Goal: Task Accomplishment & Management: Manage account settings

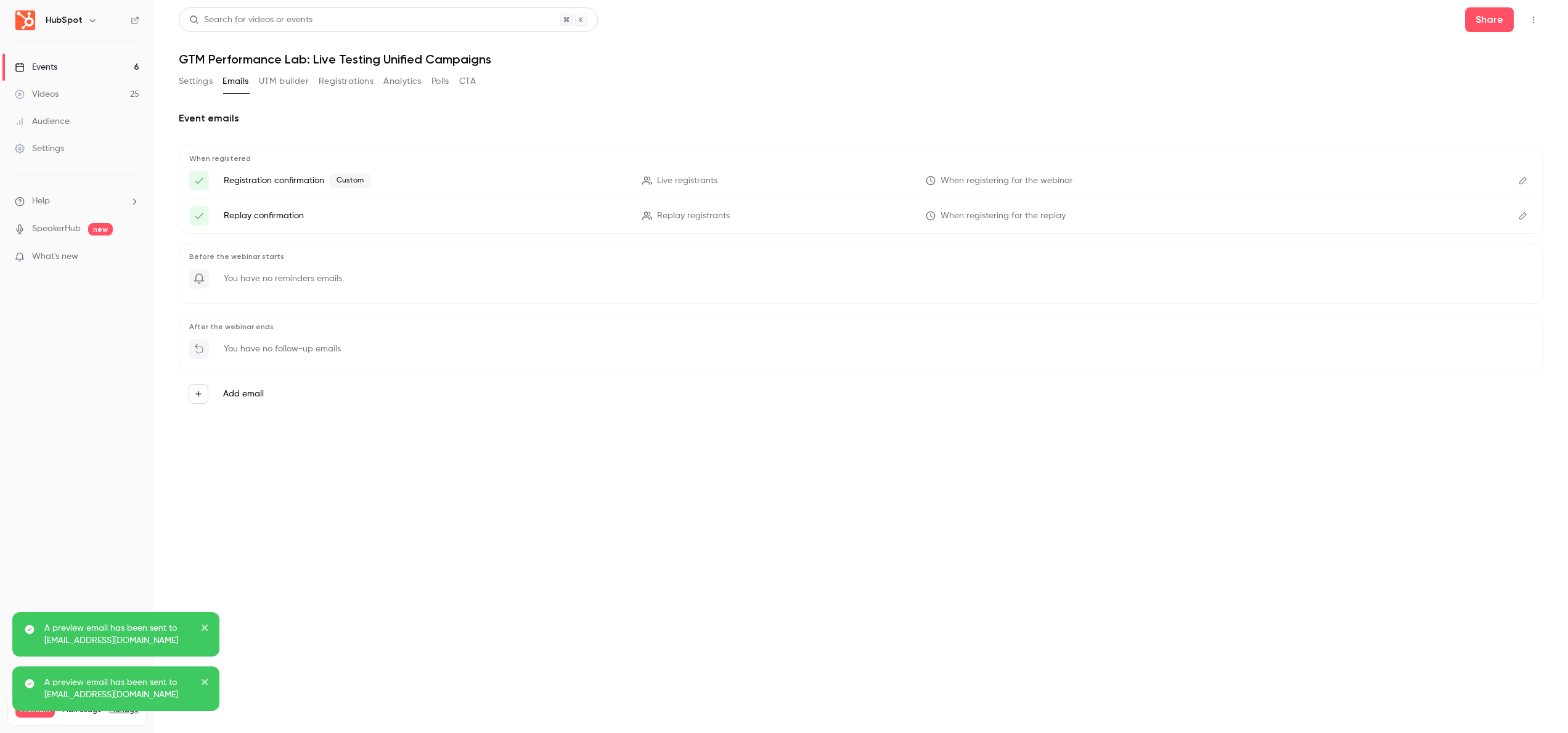
click at [90, 87] on link "Videos 25" at bounding box center [77, 95] width 154 height 28
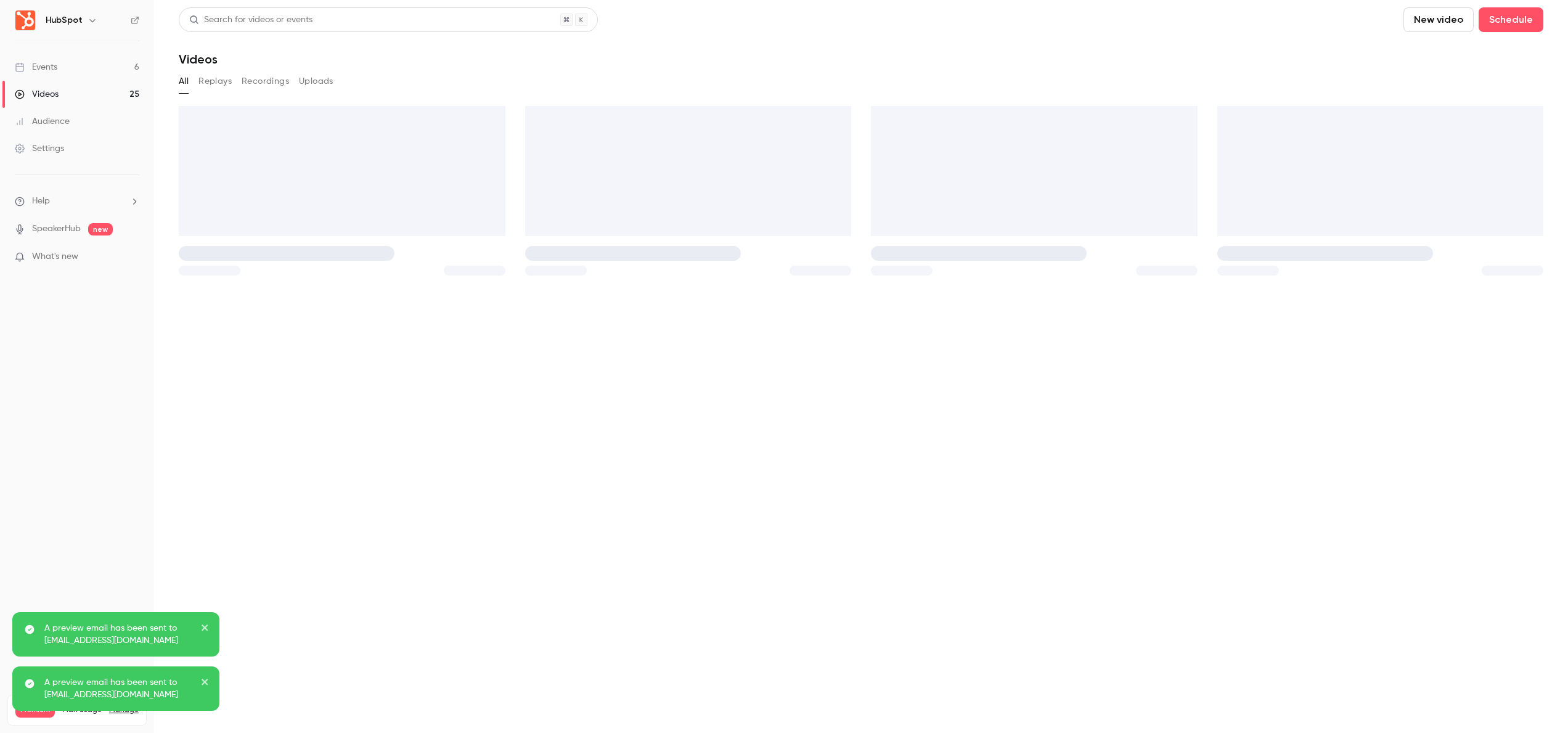
click at [97, 63] on link "Events 6" at bounding box center [77, 67] width 154 height 28
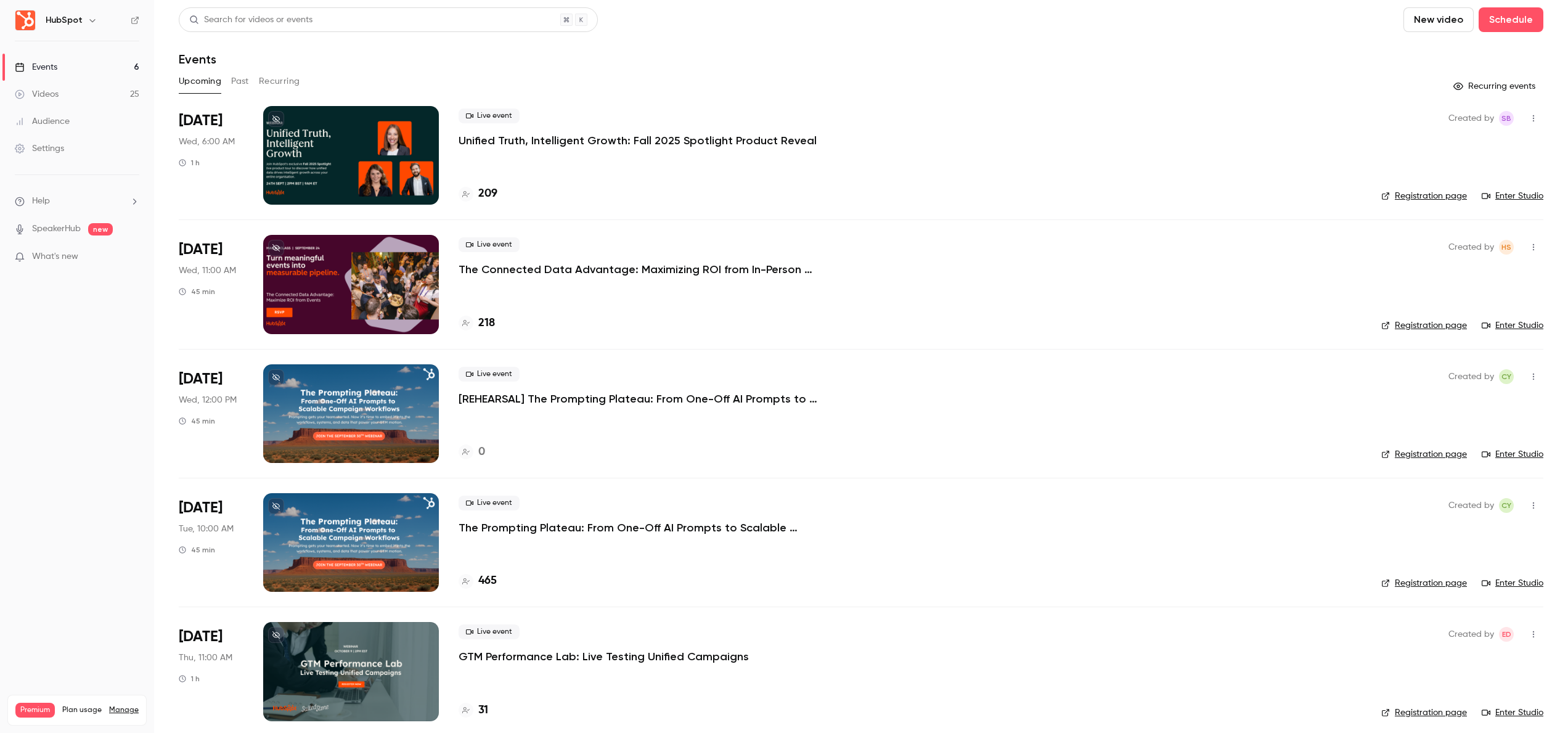
click at [413, 134] on div at bounding box center [351, 156] width 175 height 99
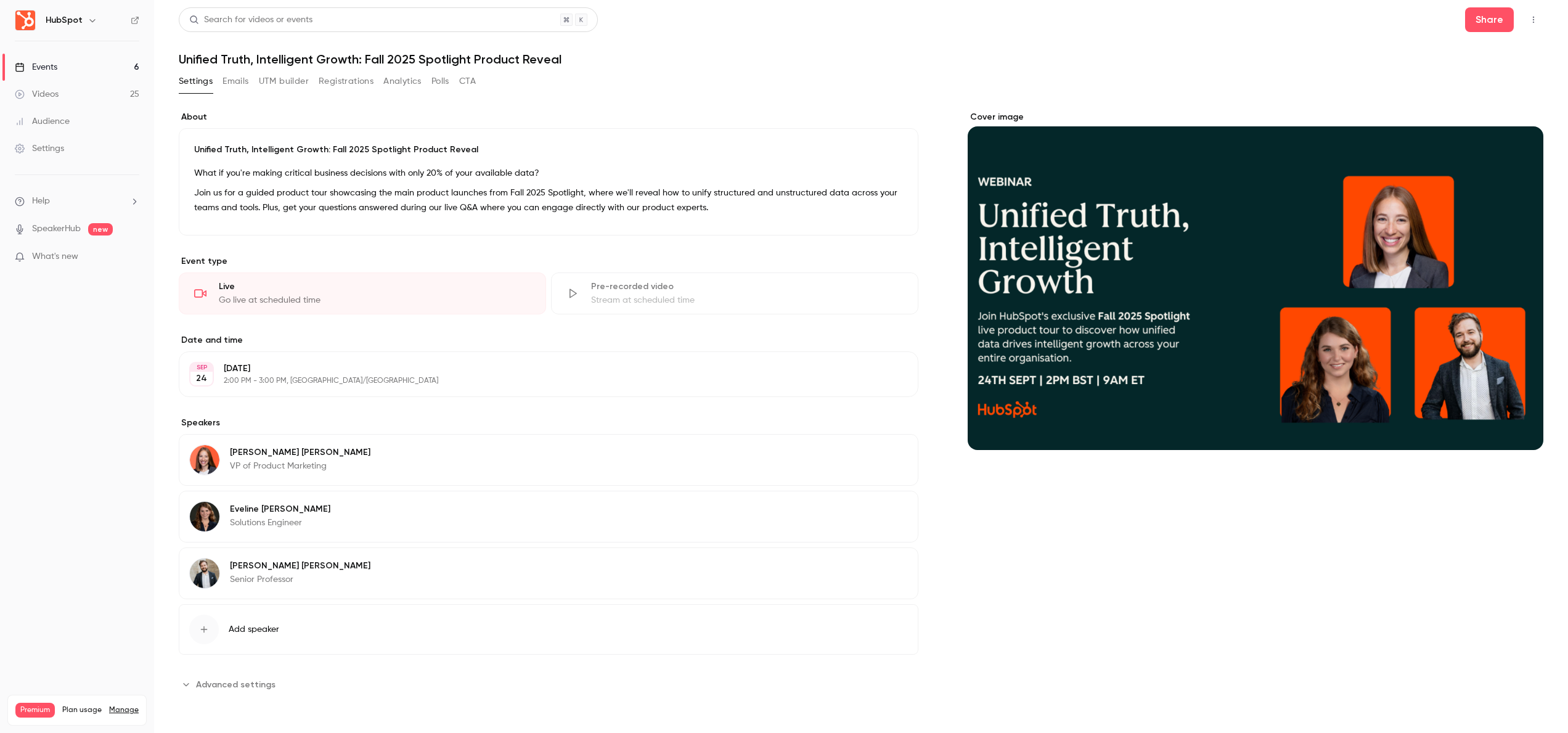
click at [1213, 336] on div "Cover image" at bounding box center [1256, 281] width 576 height 339
click at [0, 0] on input "Cover image" at bounding box center [0, 0] width 0 height 0
click at [249, 680] on span "Advanced settings" at bounding box center [236, 684] width 80 height 13
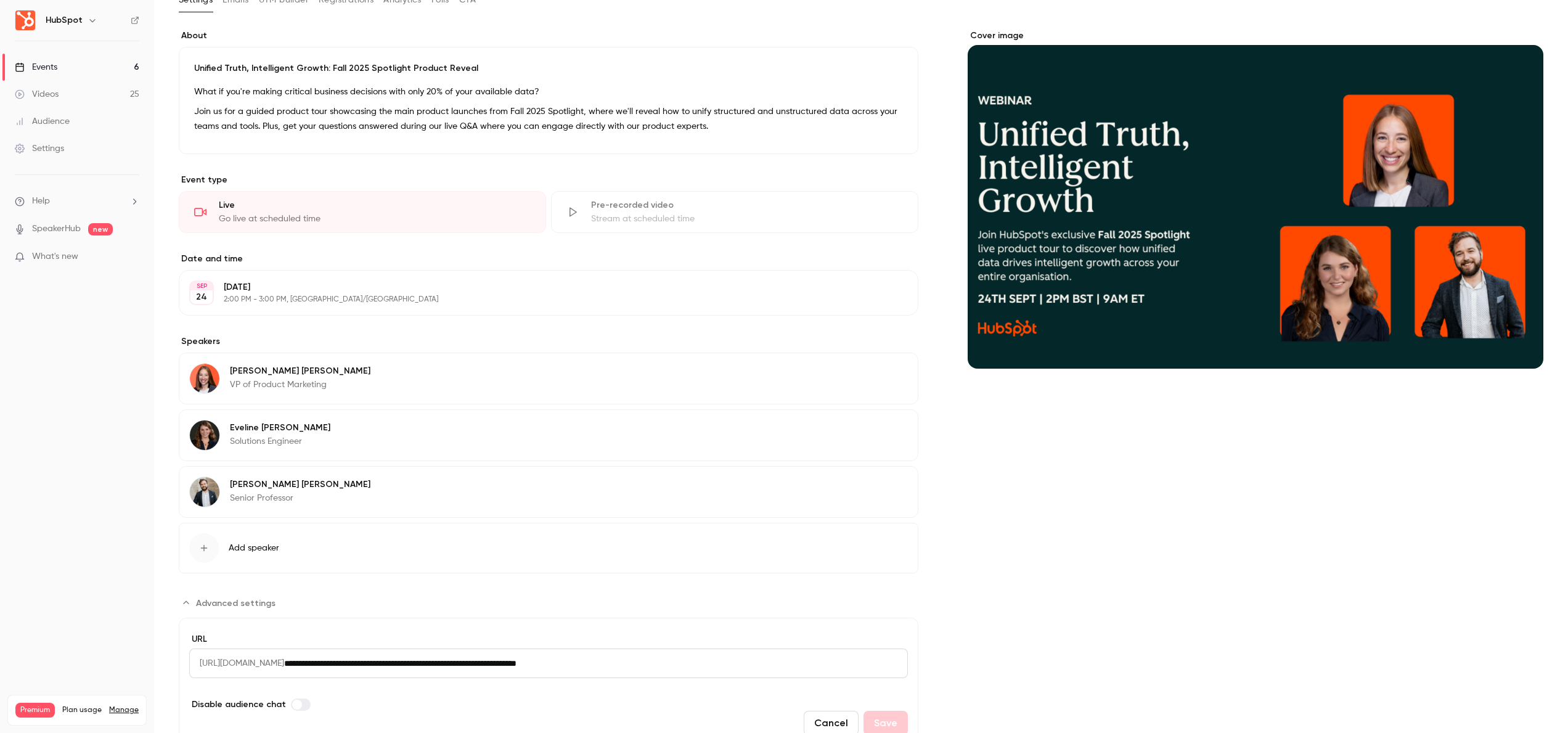
scroll to position [136, 0]
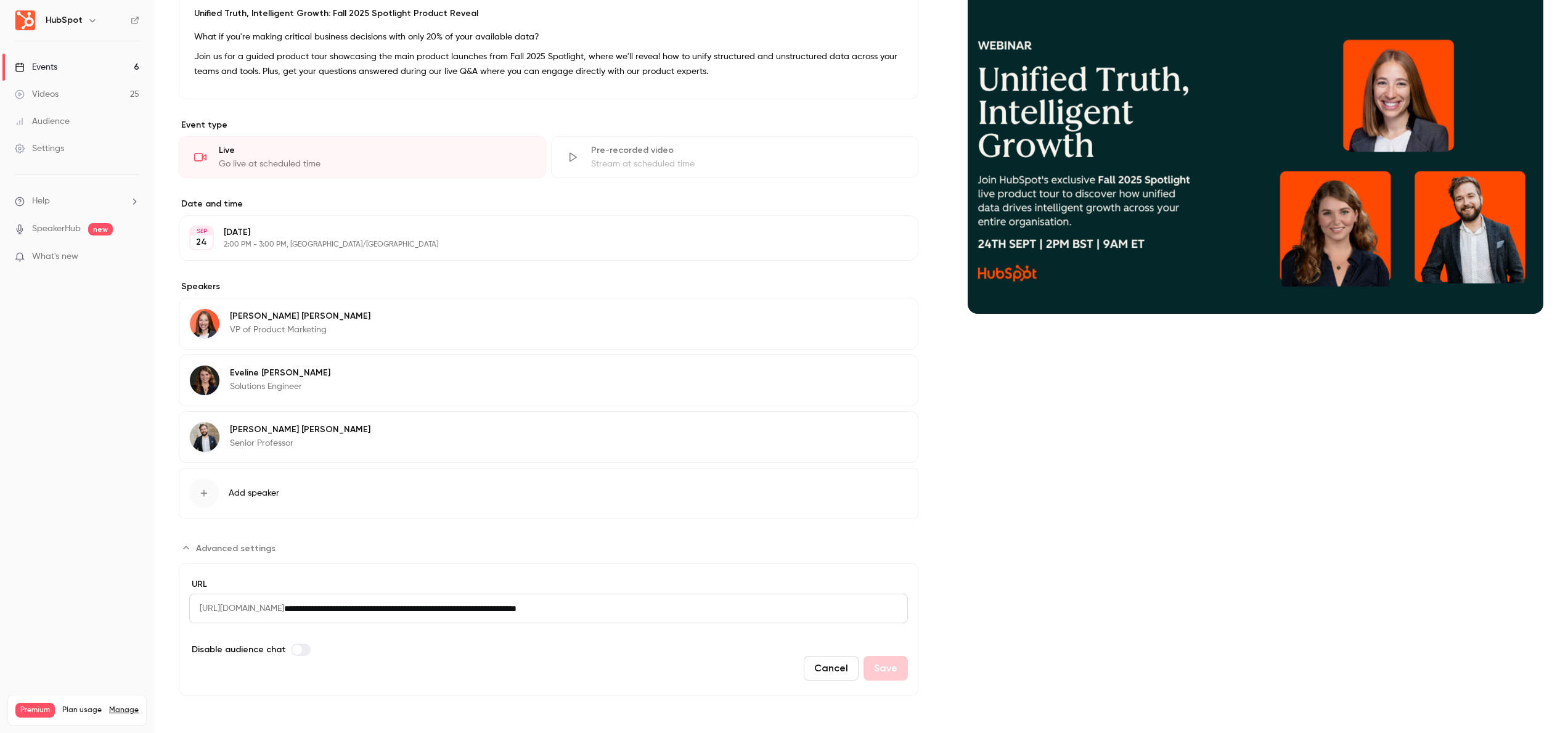
click at [727, 616] on input "**********" at bounding box center [595, 608] width 624 height 30
drag, startPoint x: 269, startPoint y: 598, endPoint x: 273, endPoint y: 604, distance: 7.2
click at [269, 598] on span "[URL][DOMAIN_NAME]" at bounding box center [237, 608] width 95 height 30
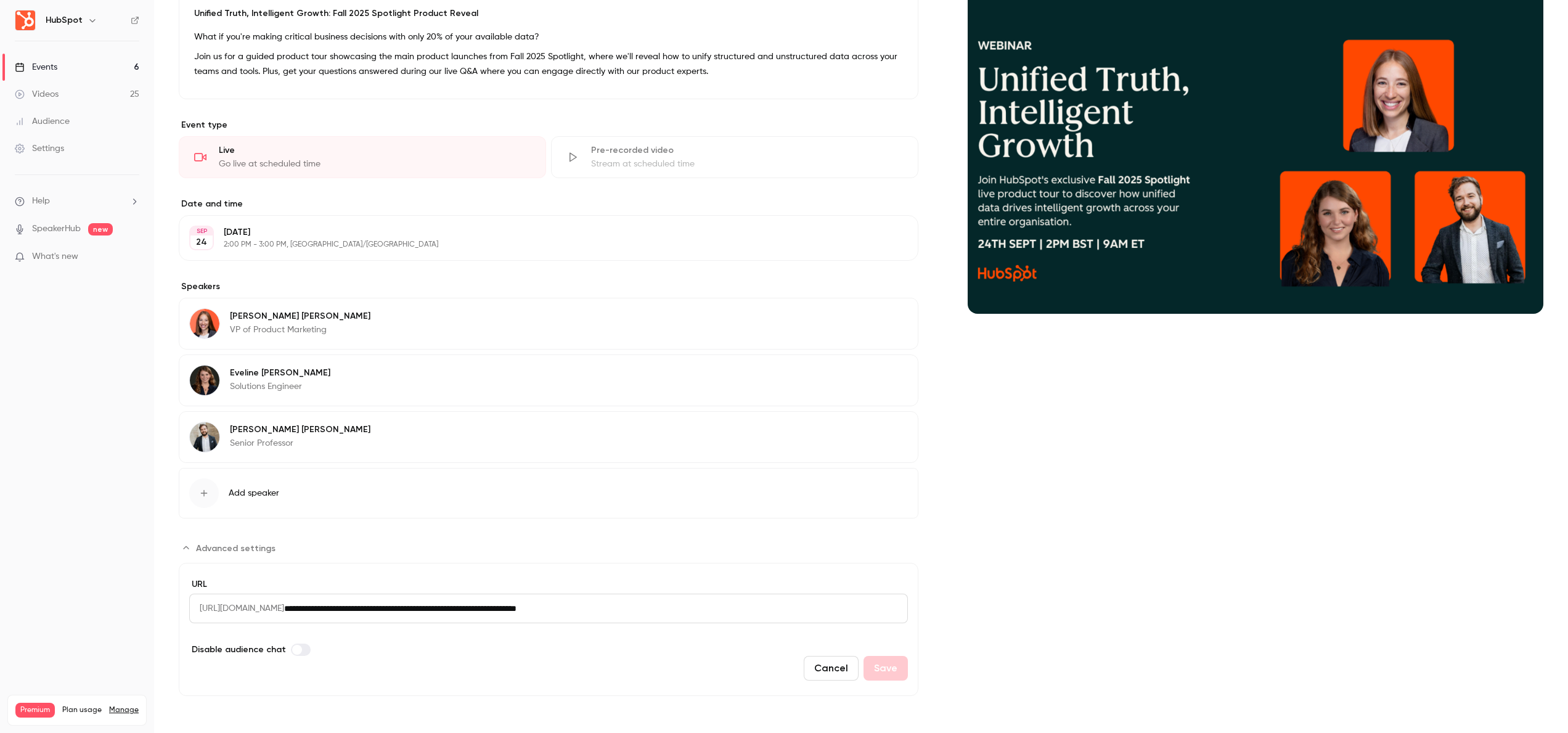
click at [284, 618] on span "[URL][DOMAIN_NAME]" at bounding box center [237, 608] width 95 height 30
drag, startPoint x: 352, startPoint y: 608, endPoint x: 210, endPoint y: 604, distance: 142.1
click at [216, 602] on div "**********" at bounding box center [548, 608] width 718 height 30
click at [198, 609] on span "[URL][DOMAIN_NAME]" at bounding box center [237, 608] width 95 height 30
click at [201, 608] on span "[URL][DOMAIN_NAME]" at bounding box center [237, 608] width 95 height 30
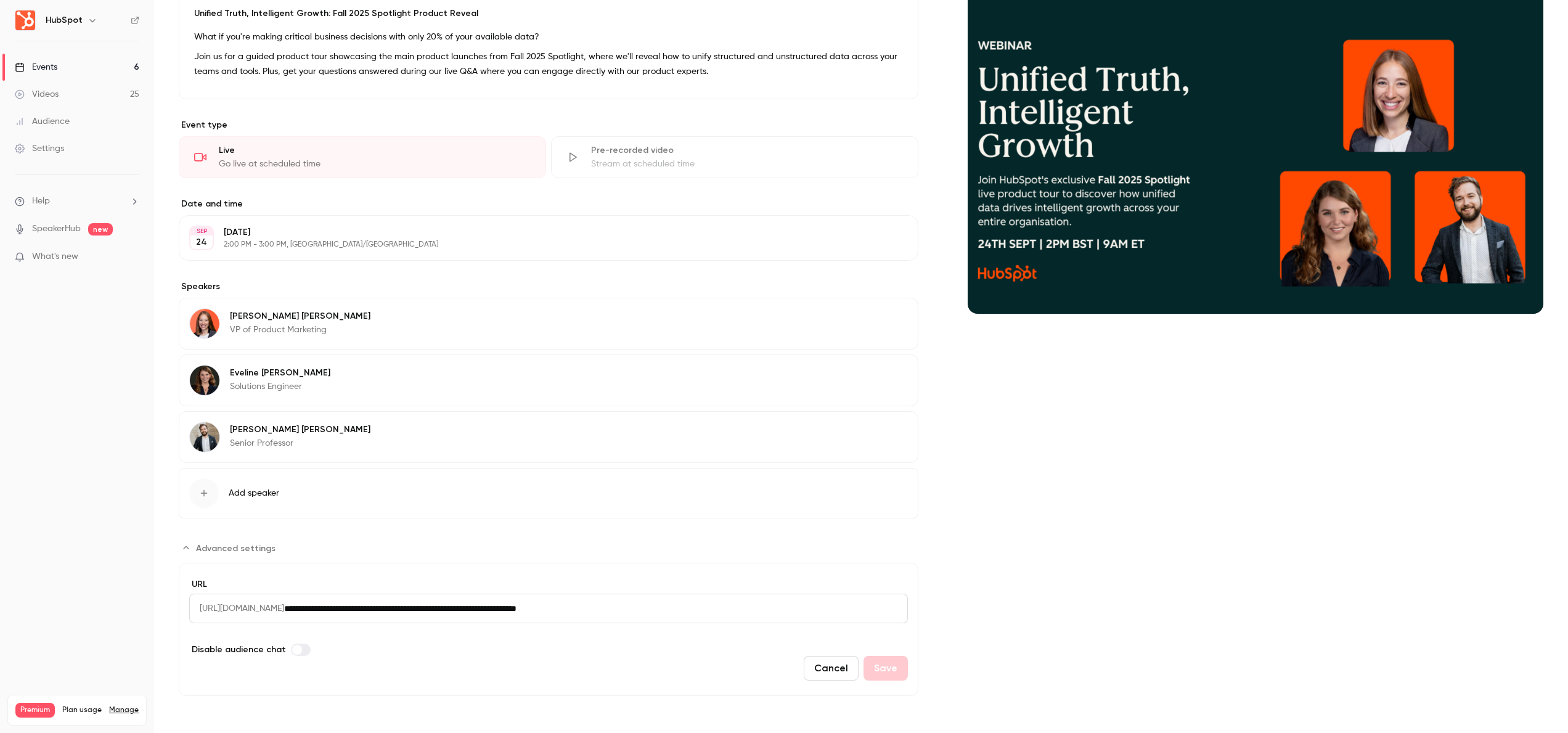
drag, startPoint x: 205, startPoint y: 606, endPoint x: 349, endPoint y: 606, distance: 144.0
click at [284, 606] on span "[URL][DOMAIN_NAME]" at bounding box center [237, 608] width 95 height 30
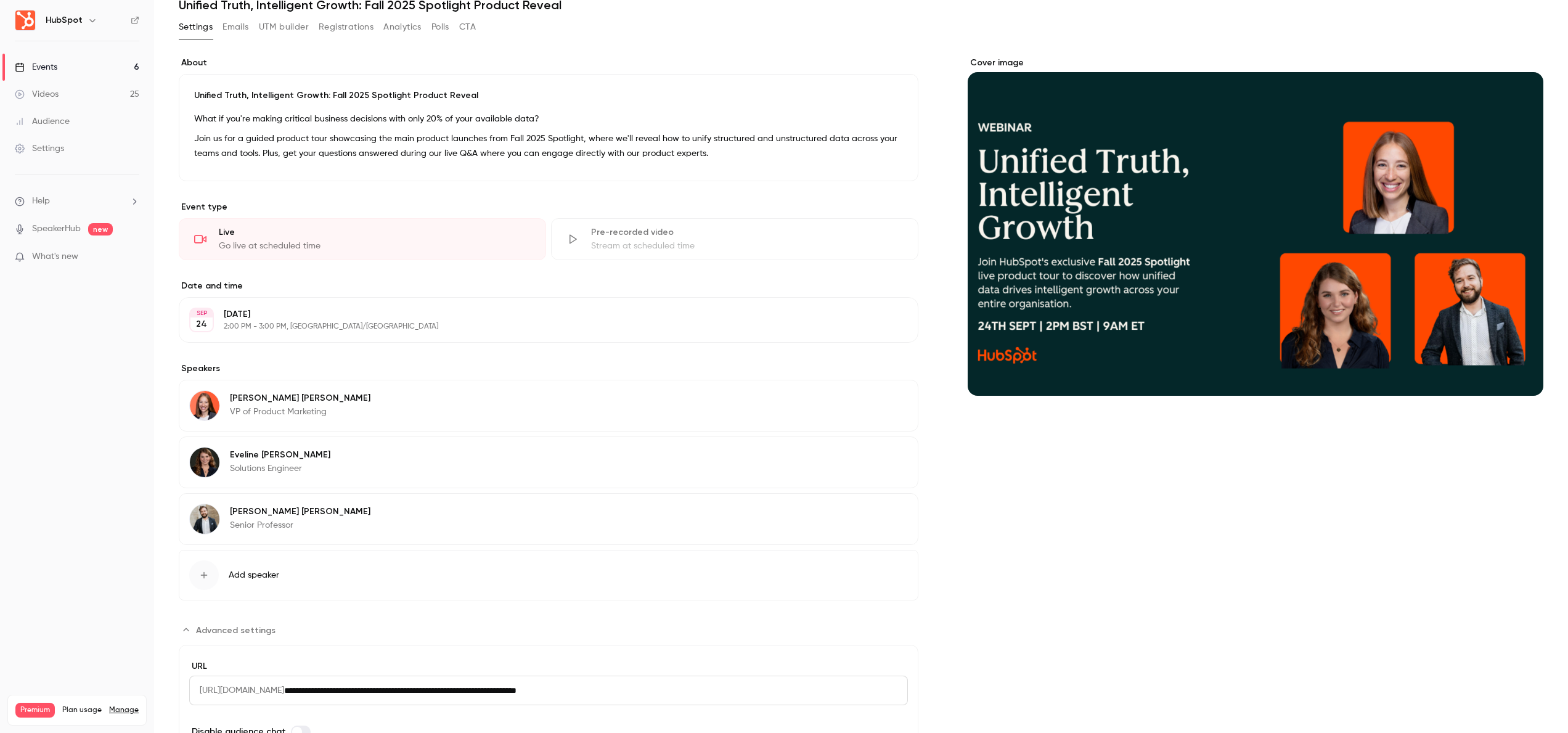
scroll to position [0, 0]
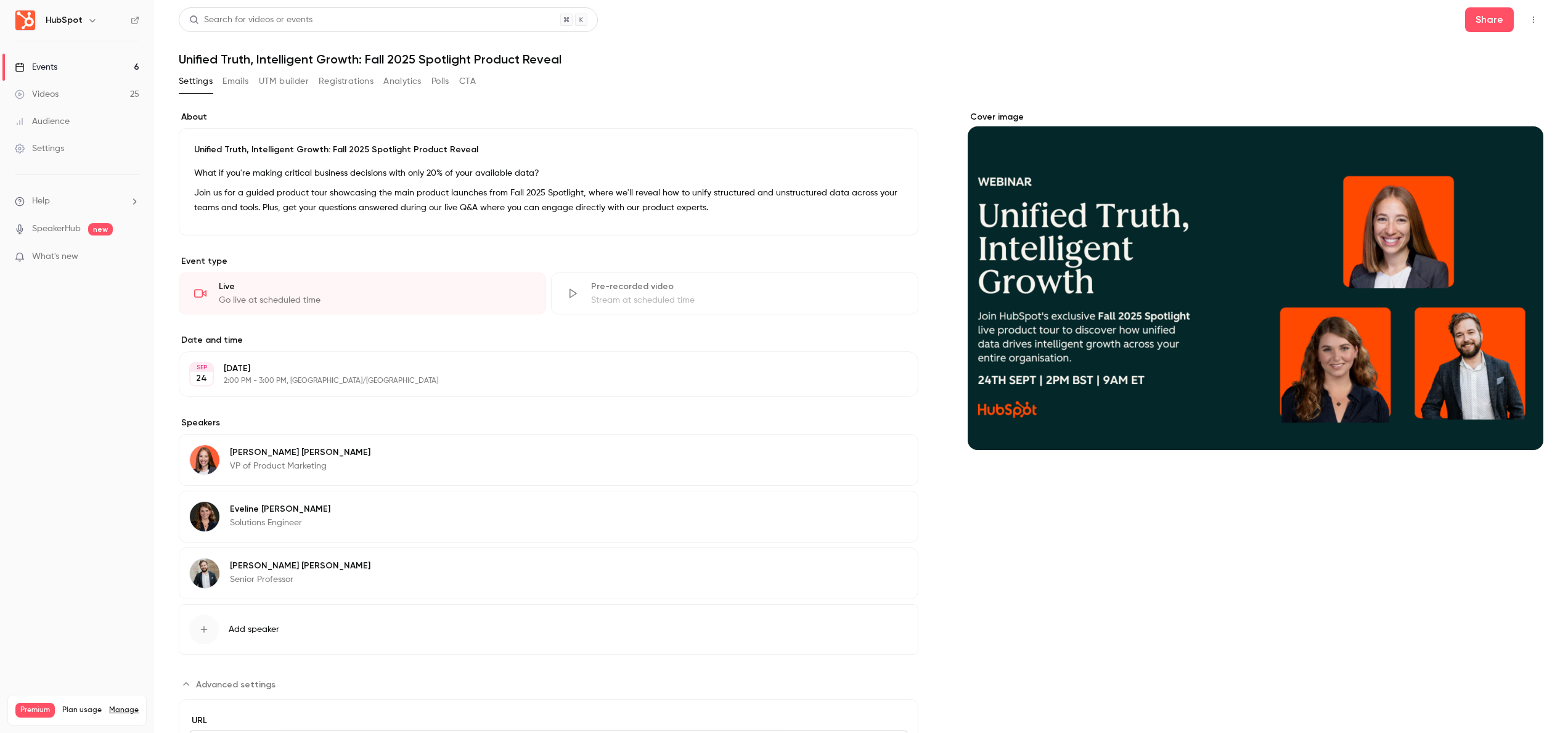
click at [318, 183] on div "What if you're making critical business decisions with only 20% of your availab…" at bounding box center [548, 192] width 709 height 54
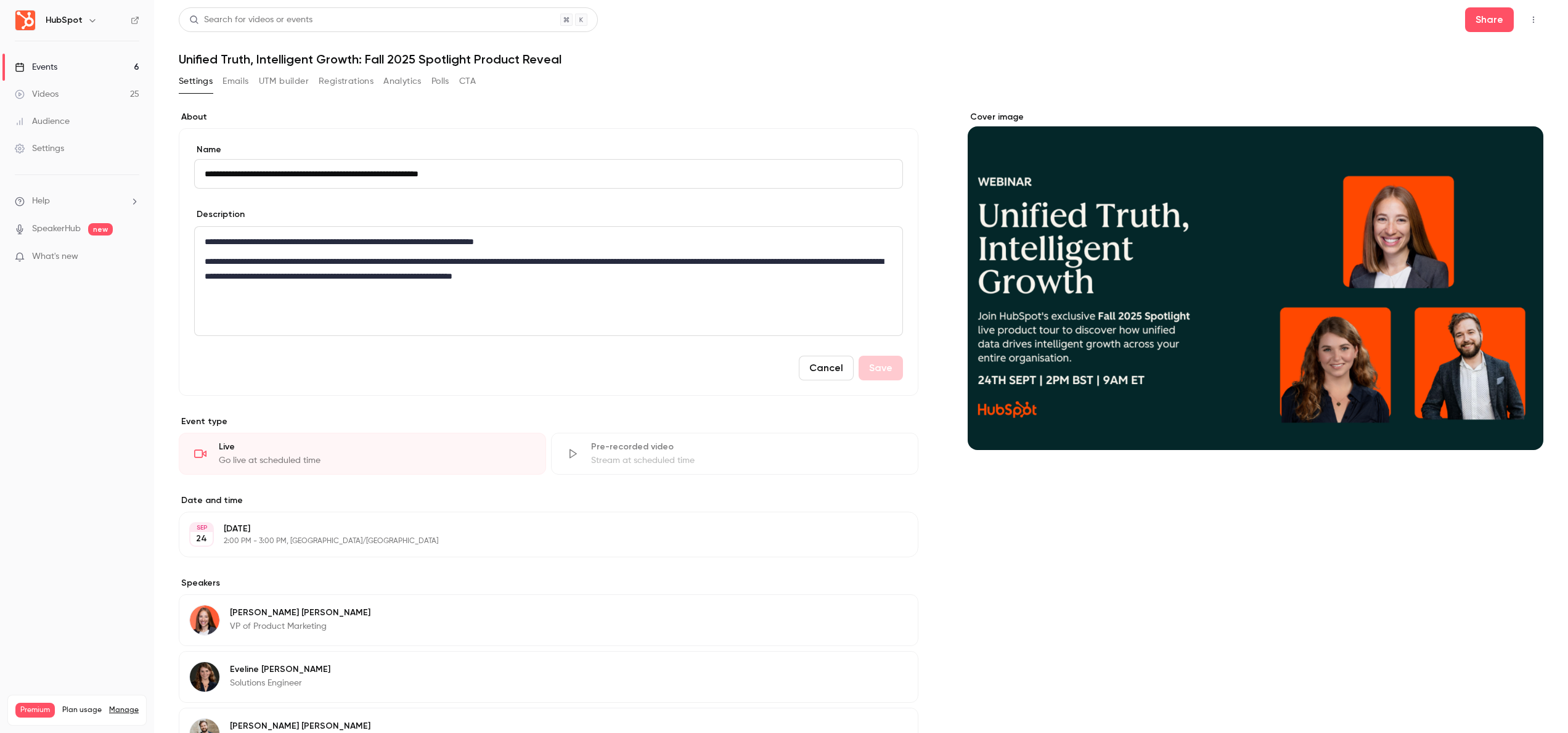
click at [318, 183] on input "**********" at bounding box center [548, 173] width 709 height 30
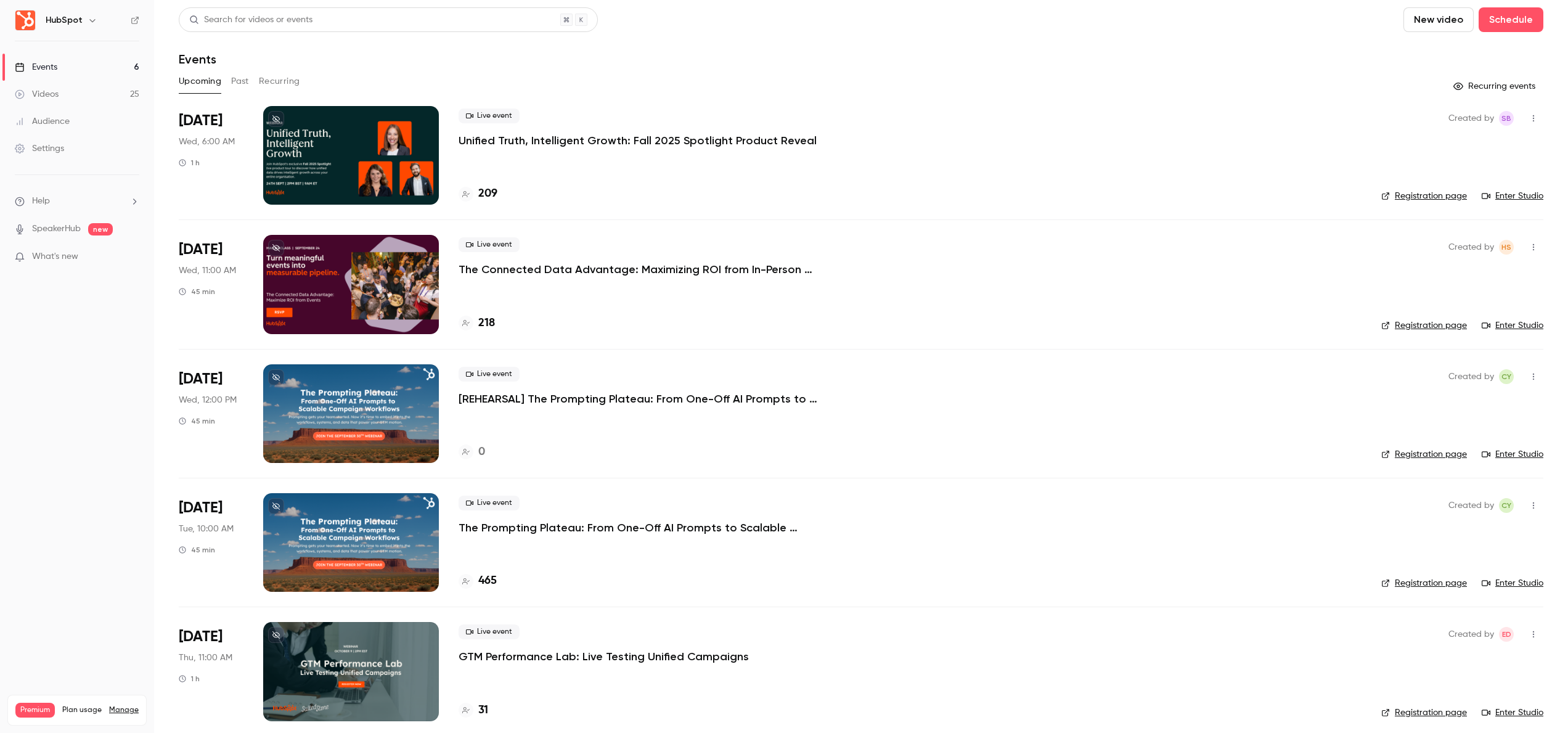
click at [72, 142] on link "Settings" at bounding box center [77, 149] width 154 height 28
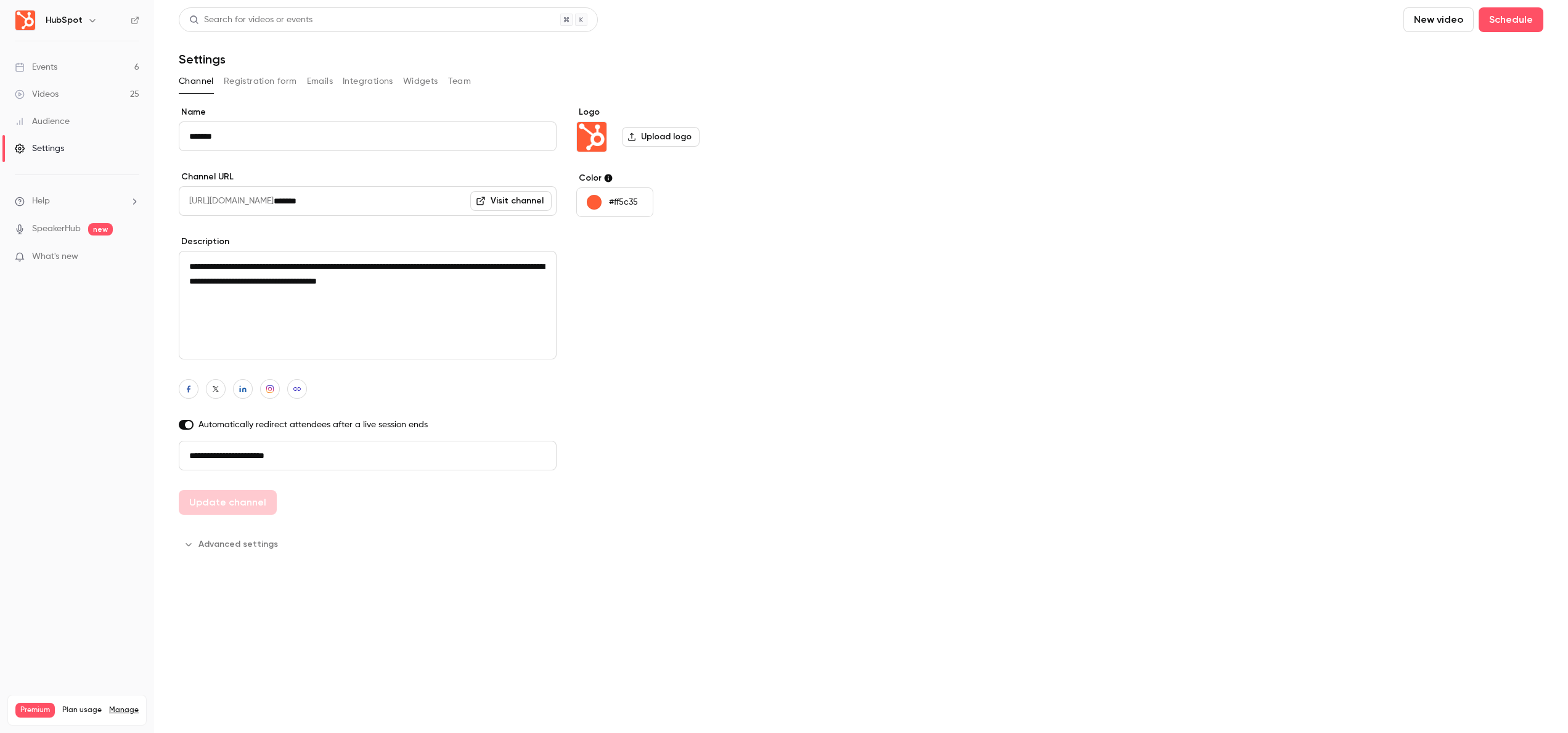
click at [307, 85] on button "Emails" at bounding box center [319, 82] width 26 height 20
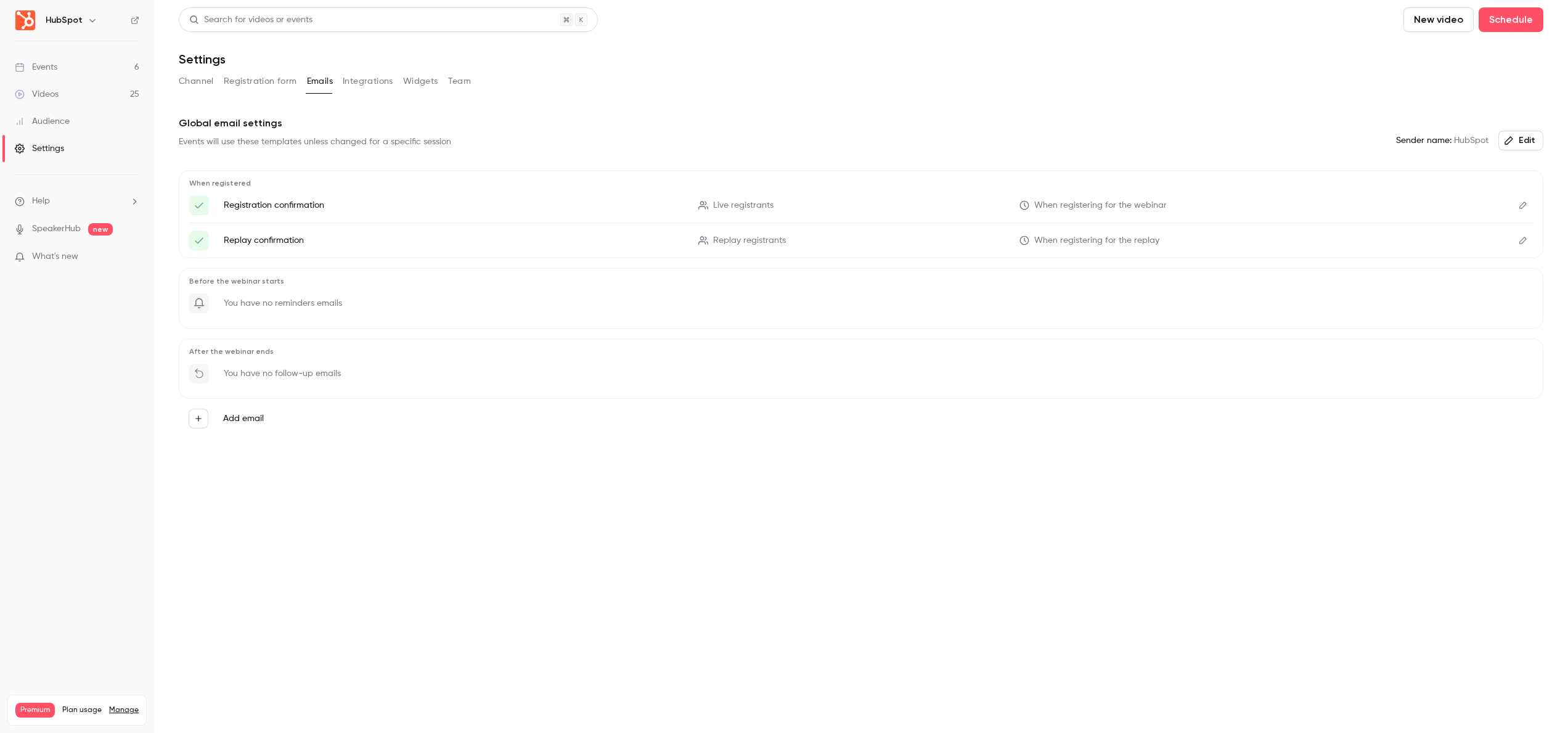
drag, startPoint x: 226, startPoint y: 314, endPoint x: 483, endPoint y: 327, distance: 257.3
click at [483, 327] on div "Before the webinar starts You have no reminders emails" at bounding box center [860, 298] width 1365 height 60
click at [233, 420] on label "Add email" at bounding box center [242, 418] width 40 height 13
click at [208, 420] on button "Add email" at bounding box center [198, 419] width 20 height 20
click at [472, 429] on div at bounding box center [784, 366] width 1568 height 733
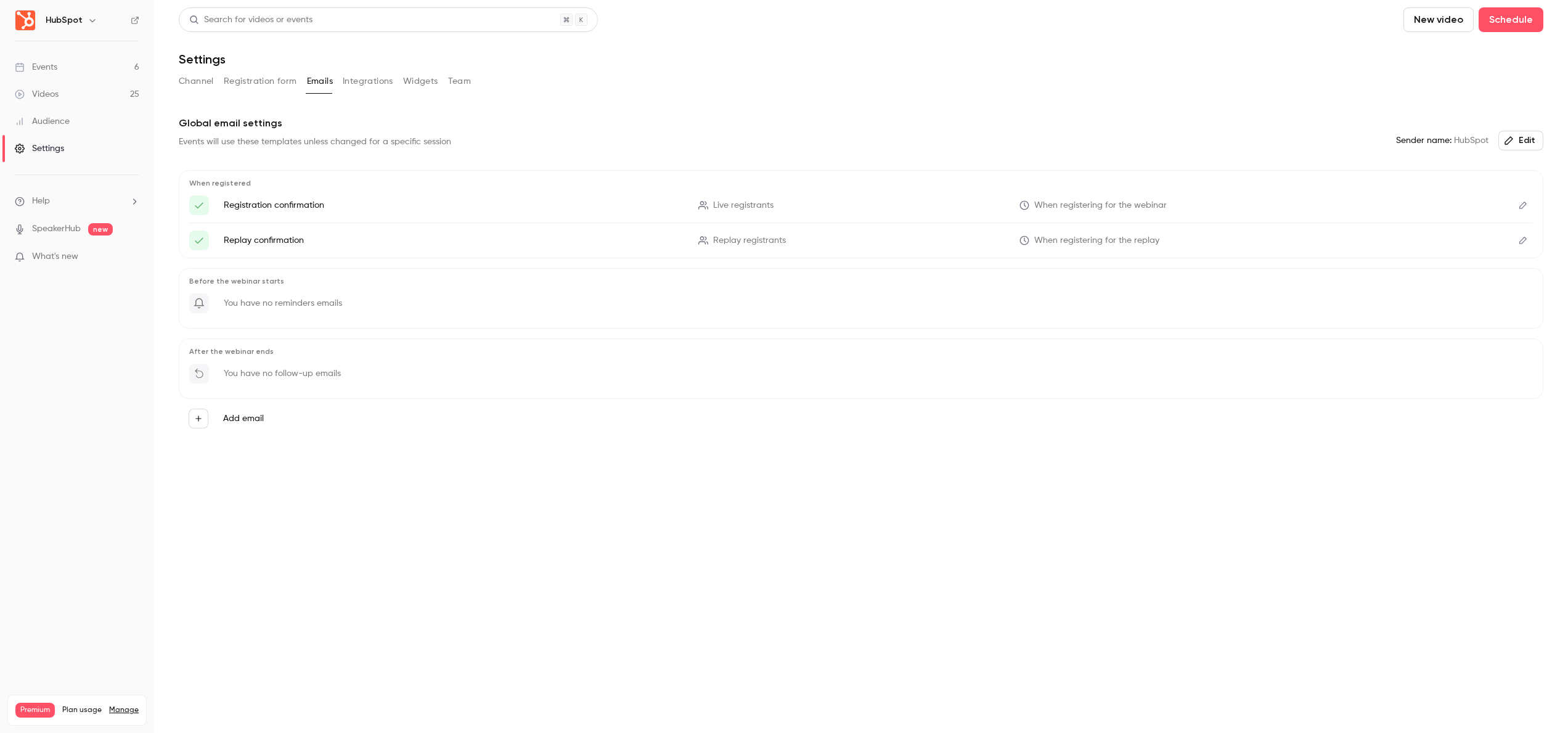
click at [260, 428] on div "Add email" at bounding box center [860, 419] width 1345 height 20
click at [258, 425] on div "Add email" at bounding box center [860, 419] width 1345 height 20
click at [258, 424] on label "Add email" at bounding box center [242, 418] width 40 height 13
click at [208, 424] on button "Add email" at bounding box center [198, 419] width 20 height 20
click at [606, 482] on div at bounding box center [784, 366] width 1568 height 733
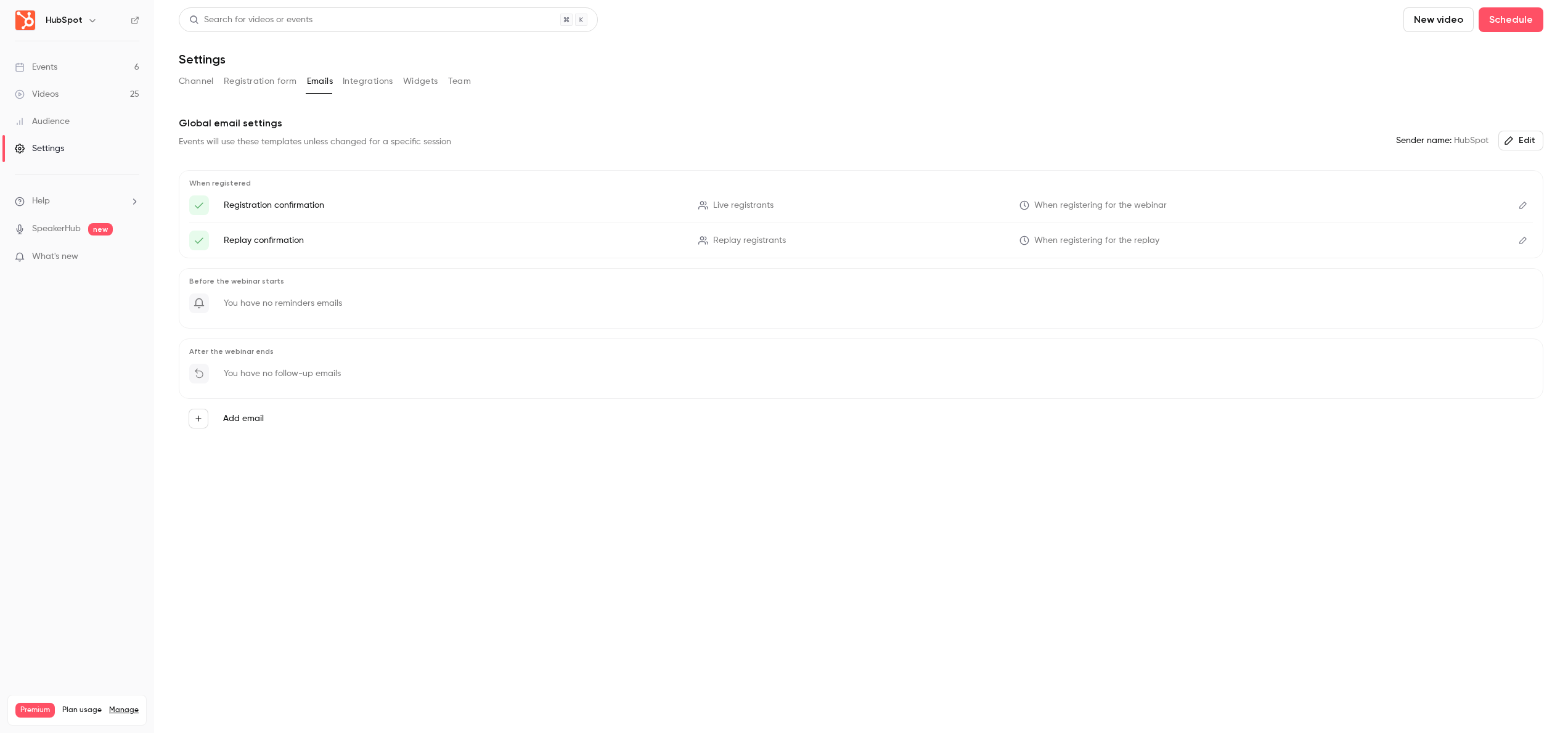
click at [90, 19] on icon "button" at bounding box center [93, 20] width 6 height 3
click at [88, 19] on div at bounding box center [784, 366] width 1568 height 733
click at [256, 305] on p "You have no reminders emails" at bounding box center [283, 302] width 118 height 13
click at [117, 63] on link "Events 6" at bounding box center [77, 67] width 154 height 28
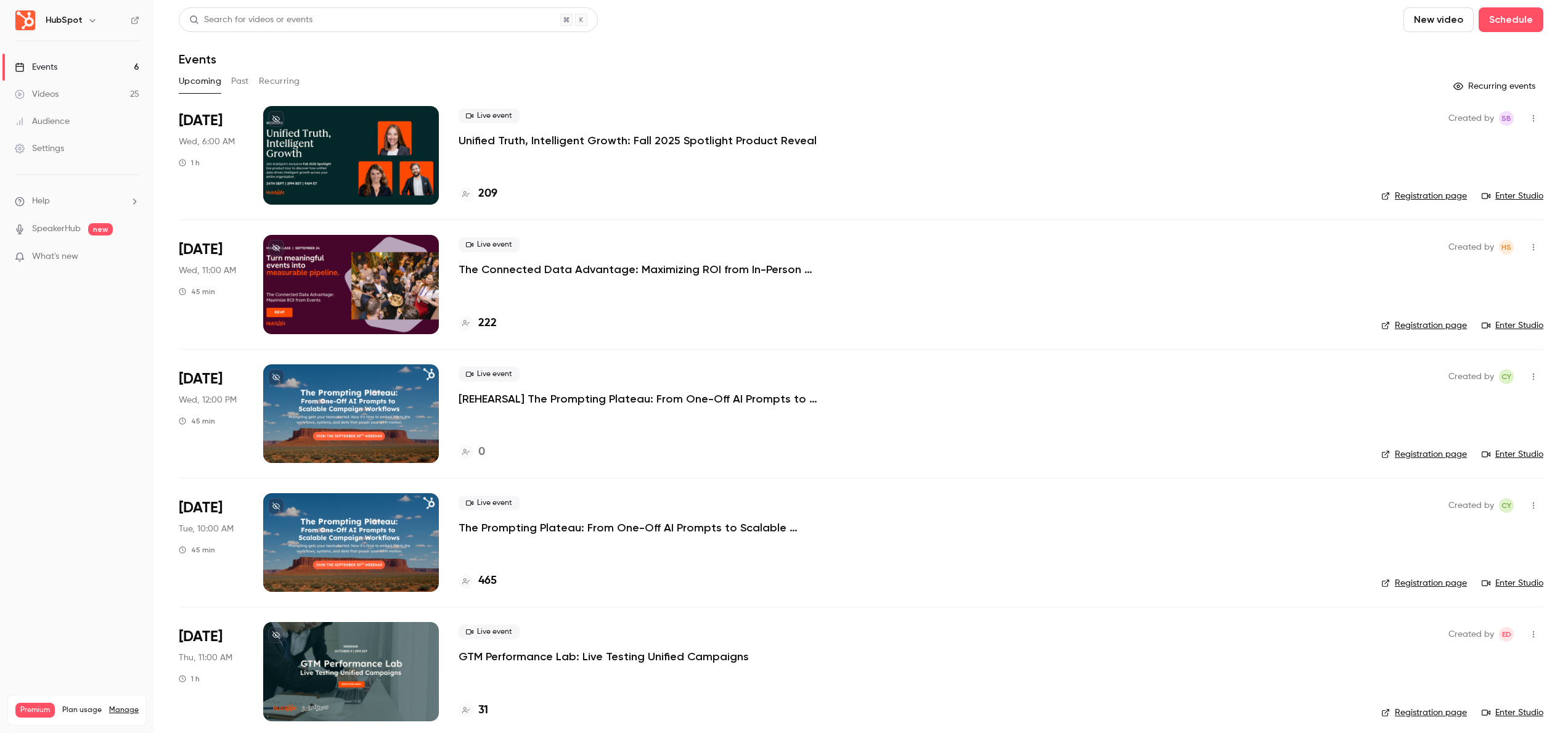
click at [75, 19] on h6 "HubSpot" at bounding box center [64, 20] width 37 height 13
click at [62, 91] on link "Videos 25" at bounding box center [77, 95] width 154 height 28
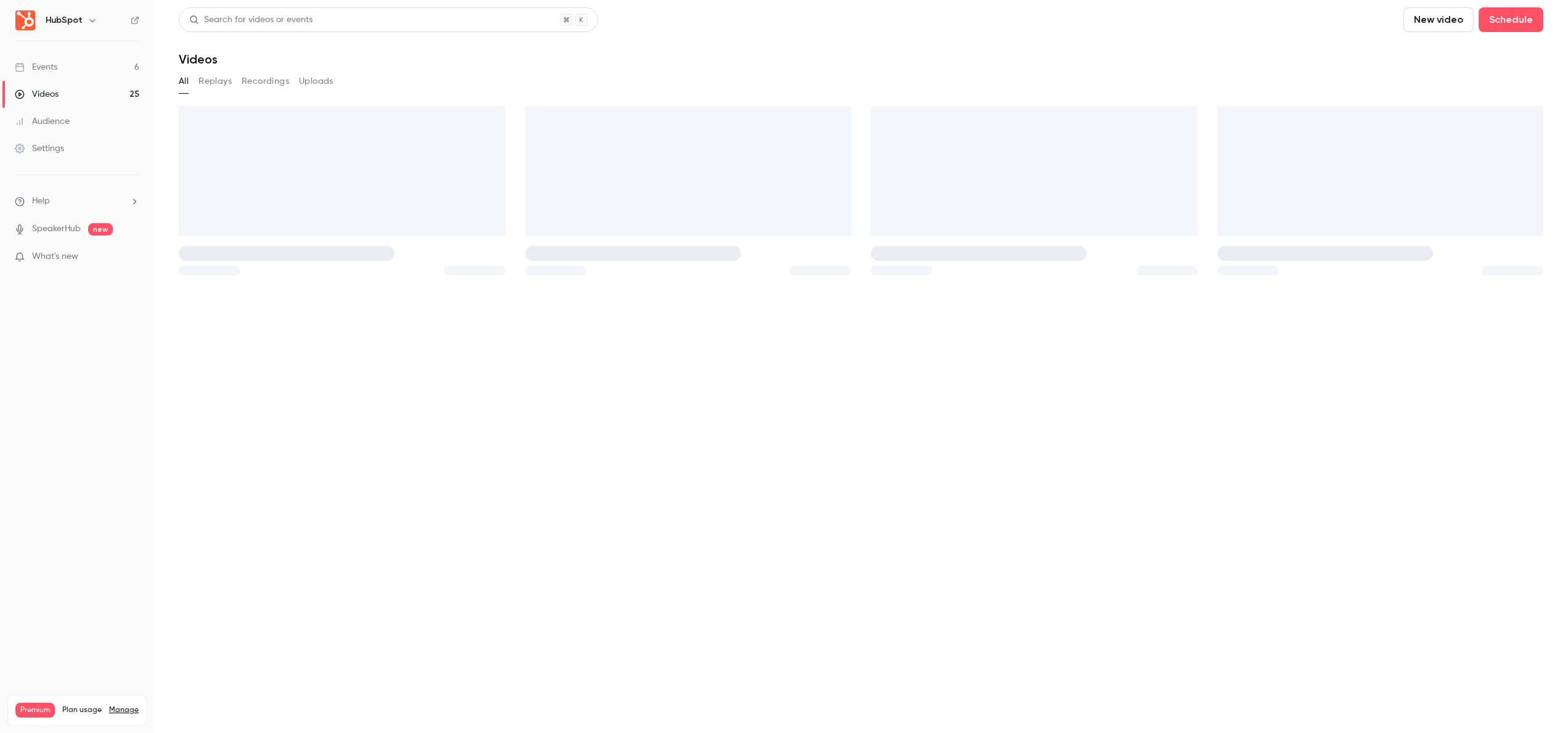
click at [73, 22] on h6 "HubSpot" at bounding box center [64, 20] width 37 height 13
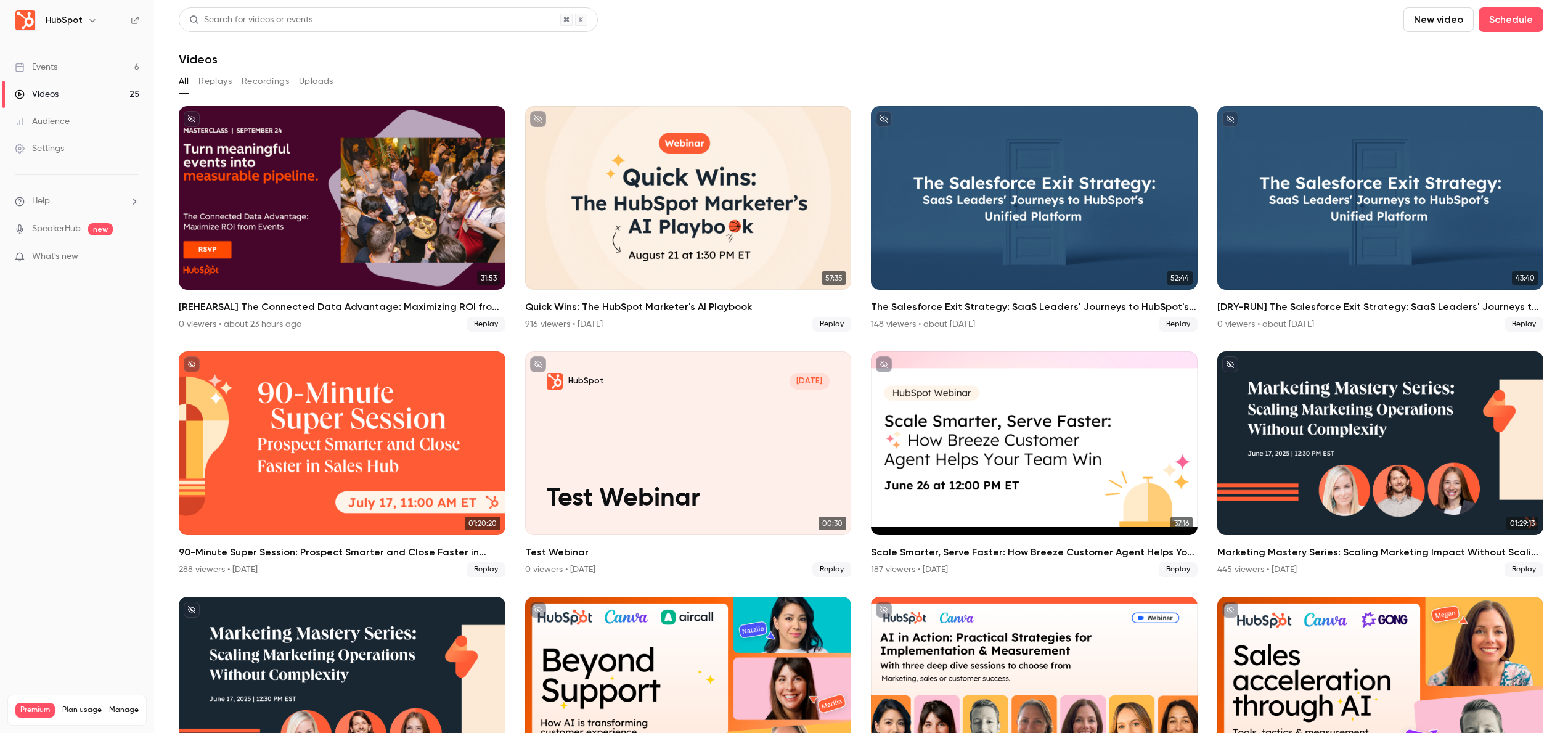
click at [88, 22] on icon "button" at bounding box center [93, 21] width 10 height 10
click at [83, 311] on div at bounding box center [784, 366] width 1568 height 733
click at [43, 142] on div "Settings" at bounding box center [39, 148] width 49 height 13
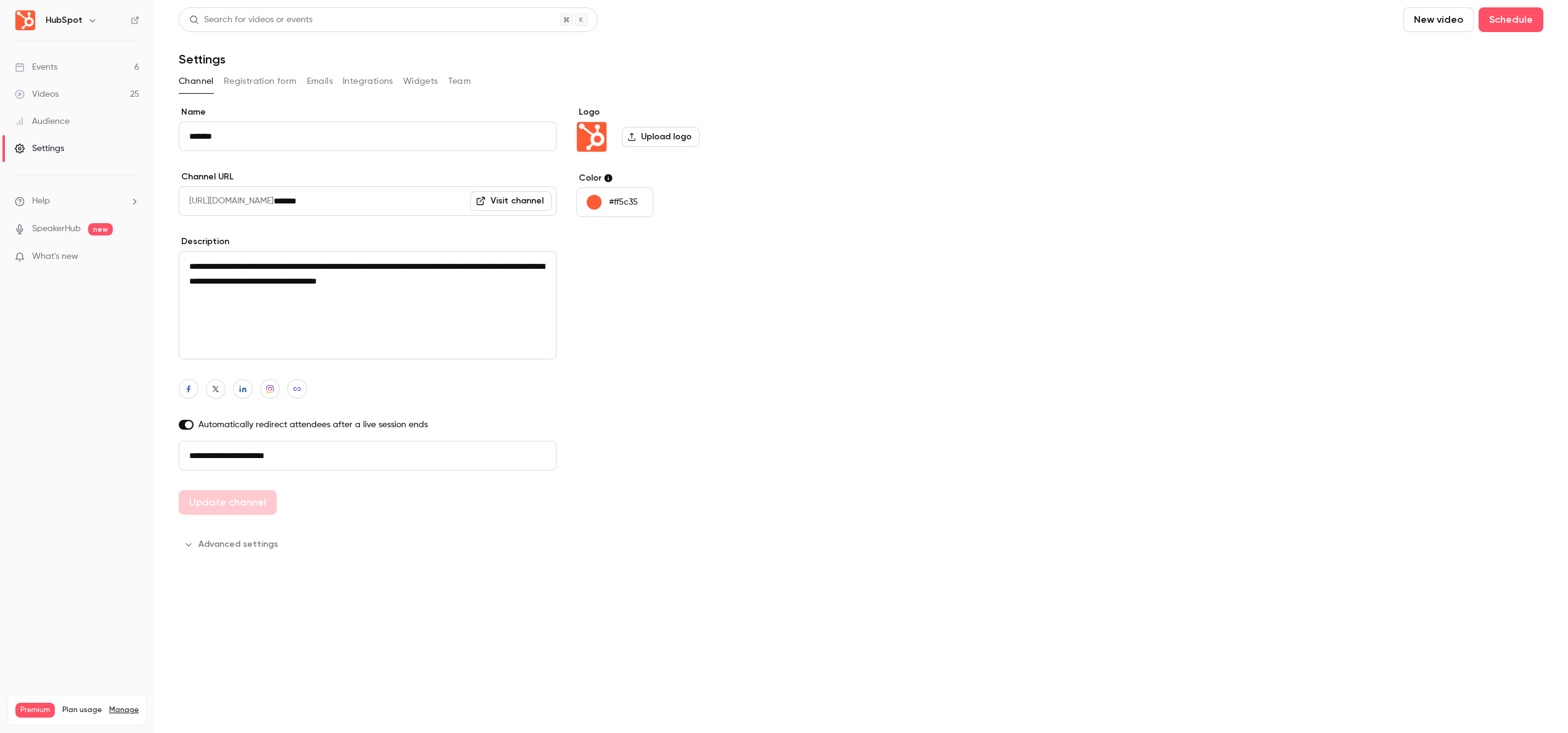
click at [636, 203] on p "#ff5c35" at bounding box center [623, 202] width 29 height 13
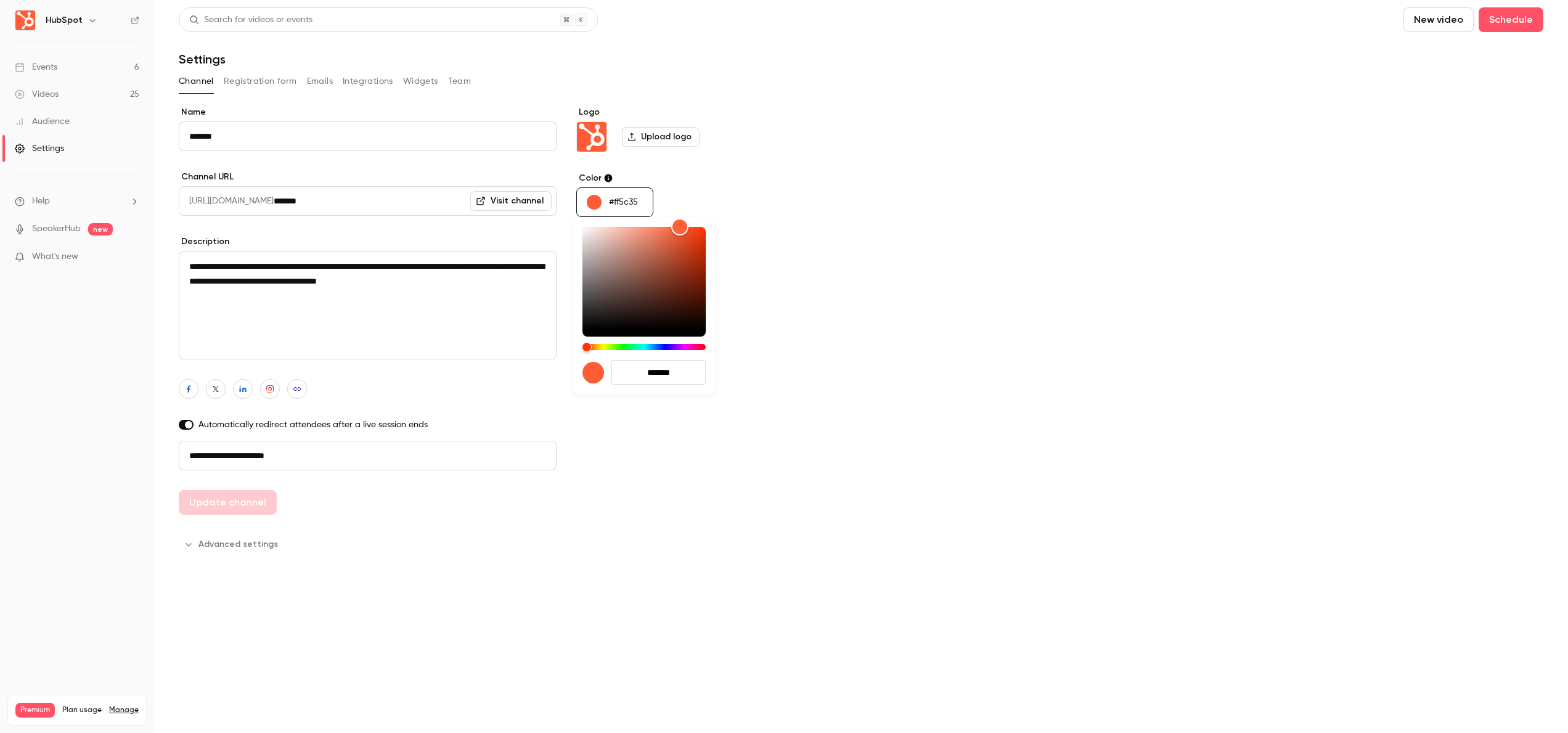
click at [666, 372] on input "*******" at bounding box center [658, 371] width 95 height 25
paste input "hex-color-input"
type input "*******"
click at [775, 371] on div at bounding box center [784, 366] width 1568 height 733
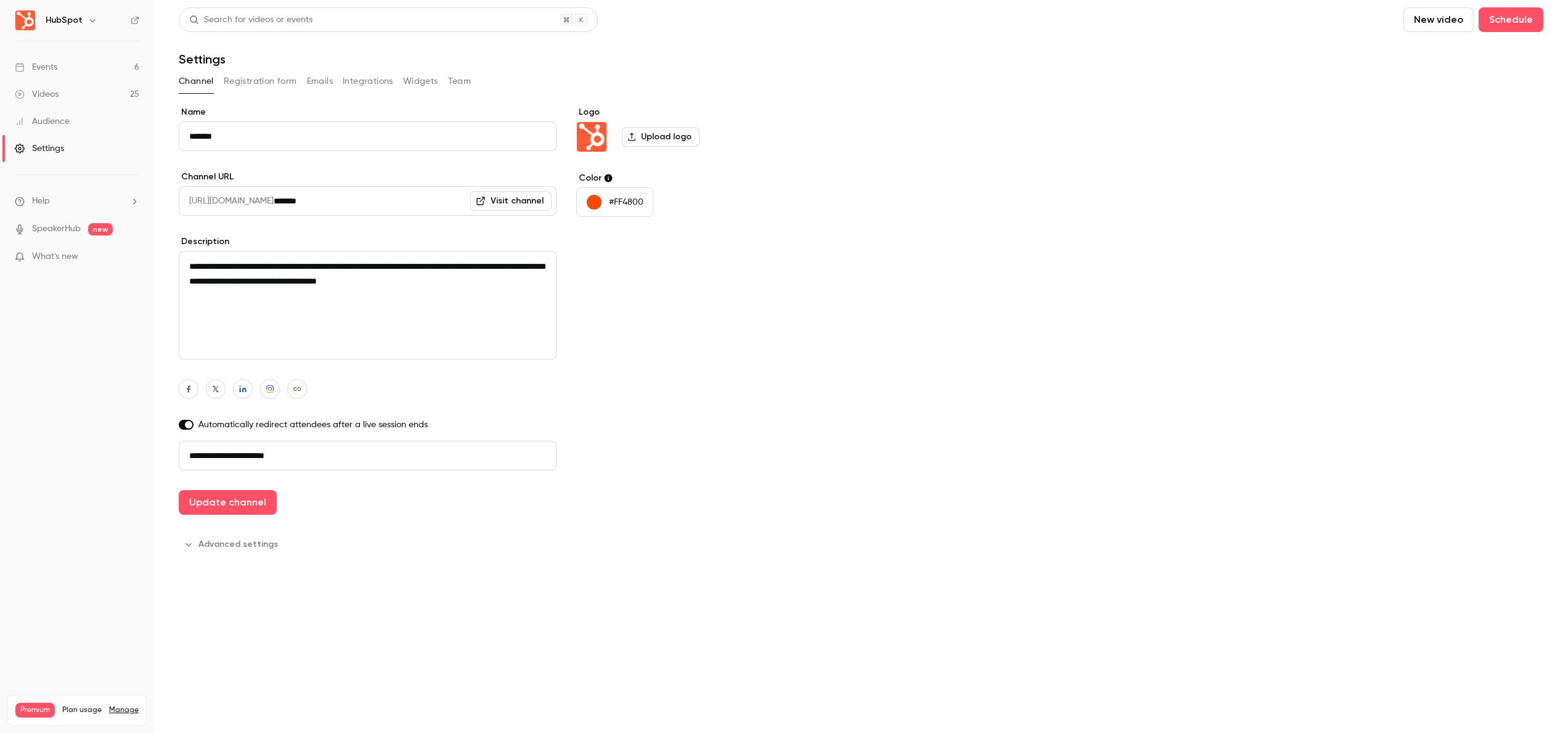
click at [667, 144] on label "Upload logo" at bounding box center [660, 137] width 78 height 20
click at [0, 0] on input "Upload logo" at bounding box center [0, 0] width 0 height 0
